Goal: Task Accomplishment & Management: Use online tool/utility

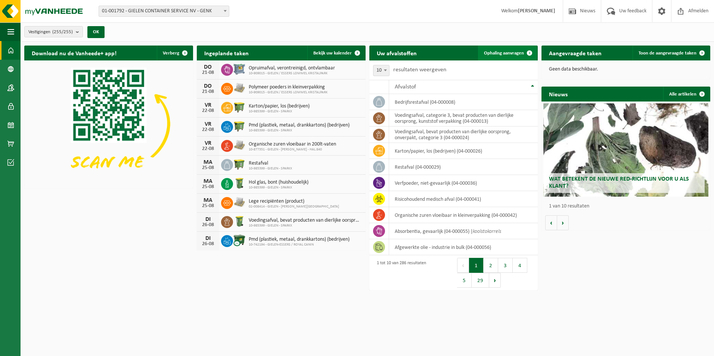
click at [519, 52] on span "Ophaling aanvragen" at bounding box center [504, 53] width 40 height 5
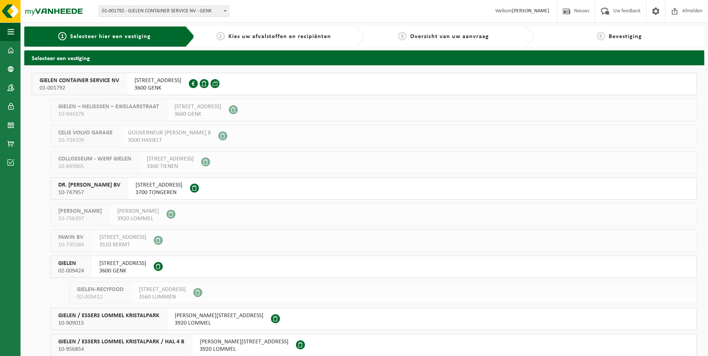
click at [116, 85] on span "01-001792" at bounding box center [79, 87] width 79 height 7
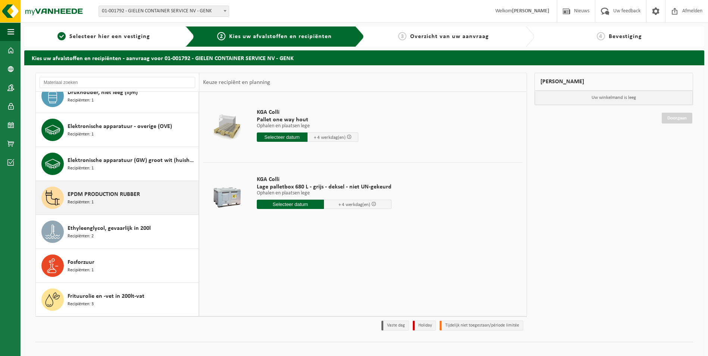
click at [112, 191] on span "EPDM PRODUCTION RUBBER" at bounding box center [104, 194] width 72 height 9
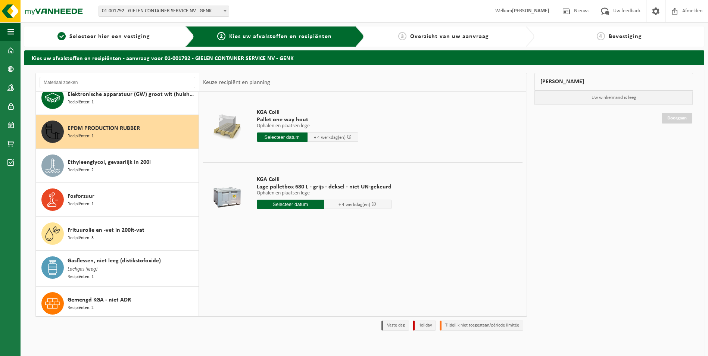
scroll to position [647, 0]
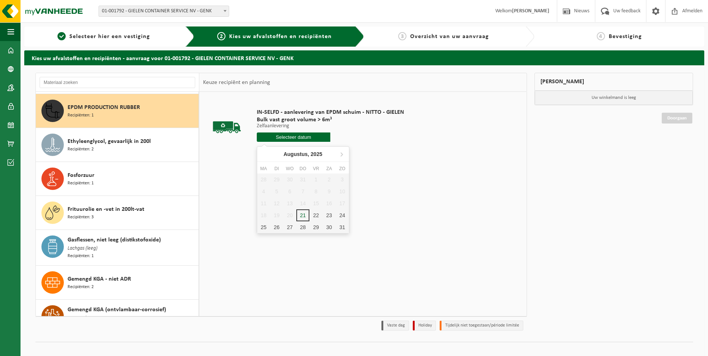
click at [288, 140] on input "text" at bounding box center [294, 136] width 74 height 9
click at [316, 215] on div "22" at bounding box center [315, 215] width 13 height 12
type input "Van [DATE]"
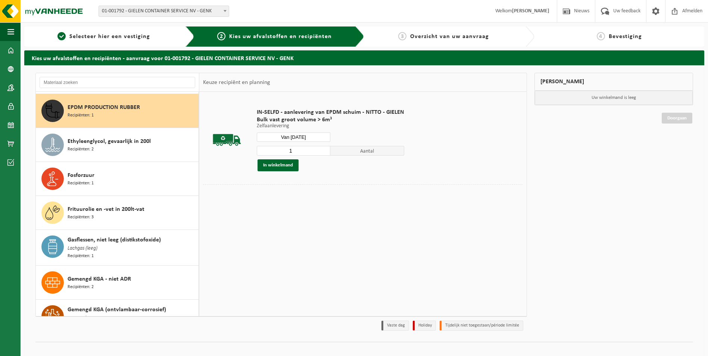
click at [301, 149] on input "1" at bounding box center [294, 151] width 74 height 10
drag, startPoint x: 272, startPoint y: 155, endPoint x: 268, endPoint y: 155, distance: 4.9
click at [268, 155] on input "1" at bounding box center [294, 151] width 74 height 10
type input "2"
click at [292, 163] on button "In winkelmand" at bounding box center [278, 165] width 41 height 12
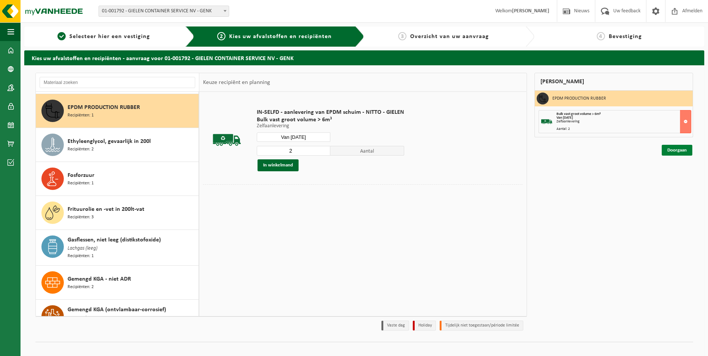
drag, startPoint x: 687, startPoint y: 138, endPoint x: 685, endPoint y: 146, distance: 7.7
click at [685, 145] on div "Doorgaan" at bounding box center [613, 140] width 159 height 7
drag, startPoint x: 685, startPoint y: 146, endPoint x: 683, endPoint y: 152, distance: 6.6
click at [683, 152] on link "Doorgaan" at bounding box center [677, 150] width 31 height 11
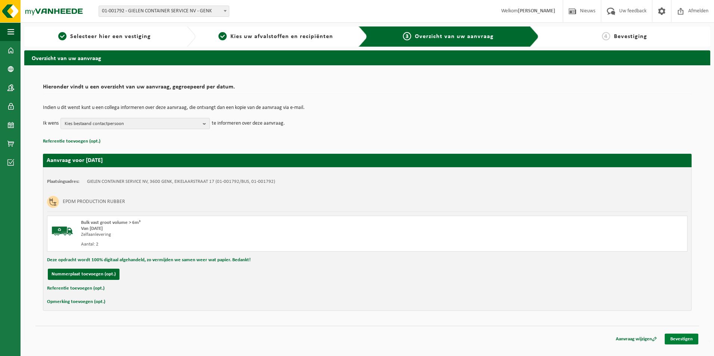
click at [682, 340] on link "Bevestigen" at bounding box center [681, 339] width 34 height 11
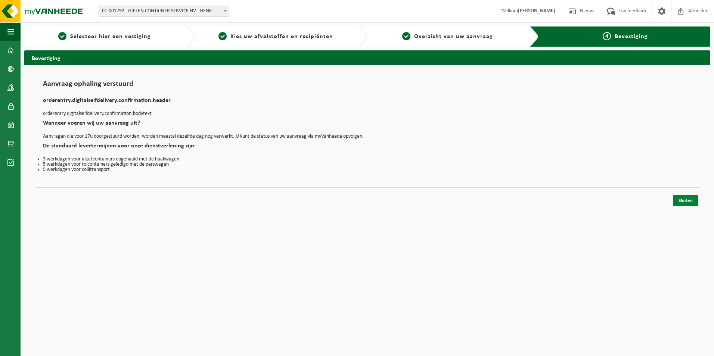
click at [686, 203] on link "Sluiten" at bounding box center [685, 200] width 25 height 11
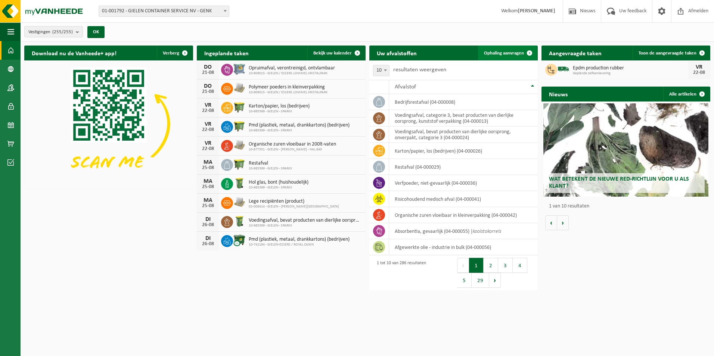
click at [520, 53] on span "Ophaling aanvragen" at bounding box center [504, 53] width 40 height 5
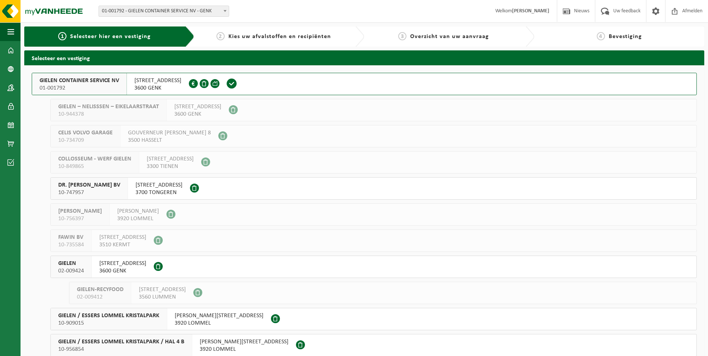
click at [124, 263] on span "SLINGERWEG 24" at bounding box center [122, 263] width 47 height 7
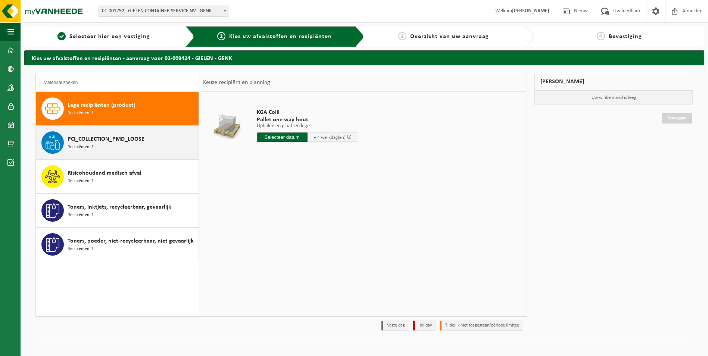
click at [87, 150] on span "Recipiënten: 1" at bounding box center [81, 147] width 26 height 7
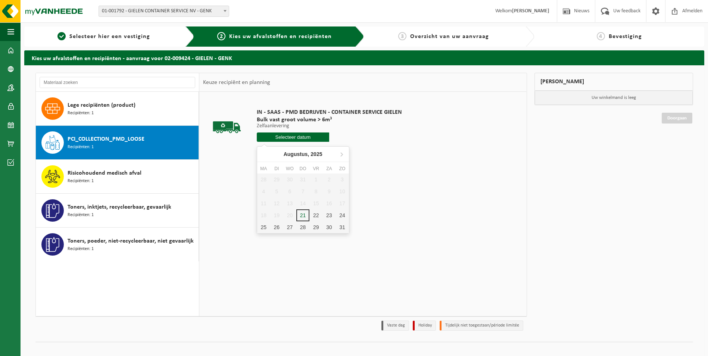
click at [291, 137] on input "text" at bounding box center [293, 136] width 73 height 9
click at [315, 221] on div "29" at bounding box center [315, 227] width 13 height 12
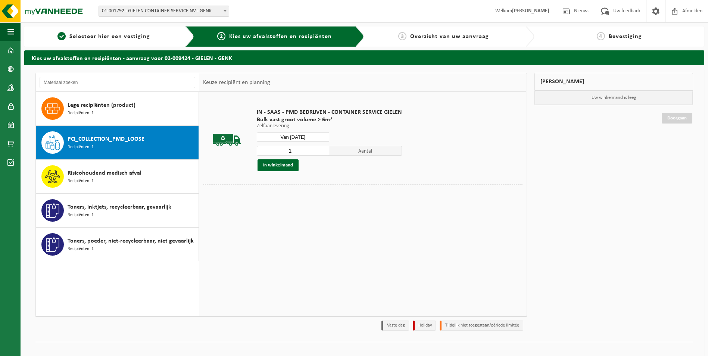
click at [304, 138] on input "Van [DATE]" at bounding box center [293, 136] width 73 height 9
click at [314, 218] on div "22" at bounding box center [315, 215] width 13 height 12
type input "Van [DATE]"
drag, startPoint x: 295, startPoint y: 153, endPoint x: 287, endPoint y: 151, distance: 8.2
click at [287, 151] on input "1" at bounding box center [293, 151] width 73 height 10
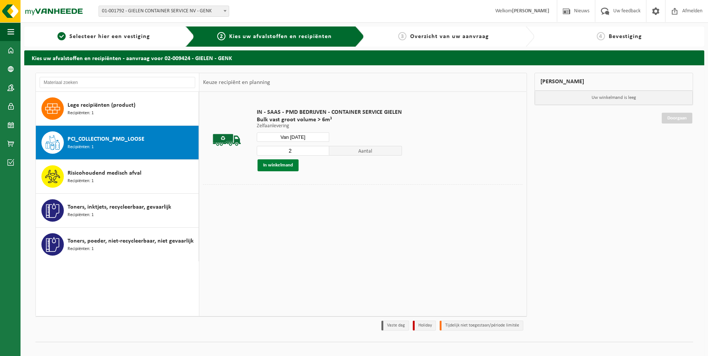
type input "2"
click at [285, 168] on button "In winkelmand" at bounding box center [278, 165] width 41 height 12
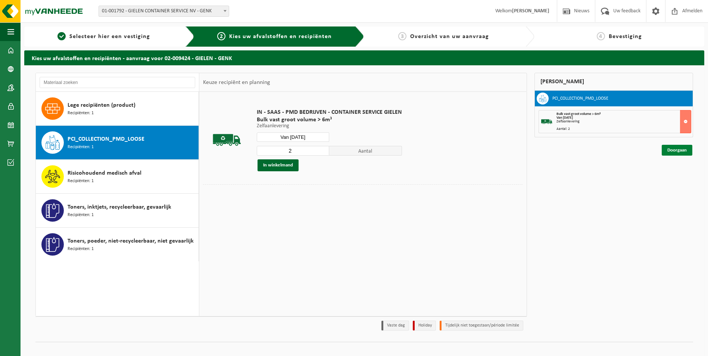
click at [679, 150] on link "Doorgaan" at bounding box center [677, 150] width 31 height 11
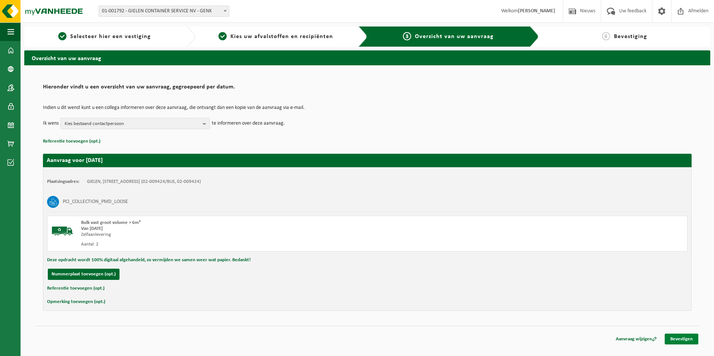
click at [676, 335] on link "Bevestigen" at bounding box center [681, 339] width 34 height 11
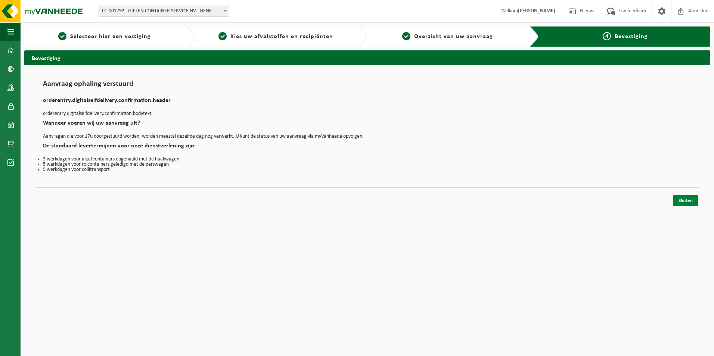
click at [678, 202] on link "Sluiten" at bounding box center [685, 200] width 25 height 11
